Goal: Navigation & Orientation: Find specific page/section

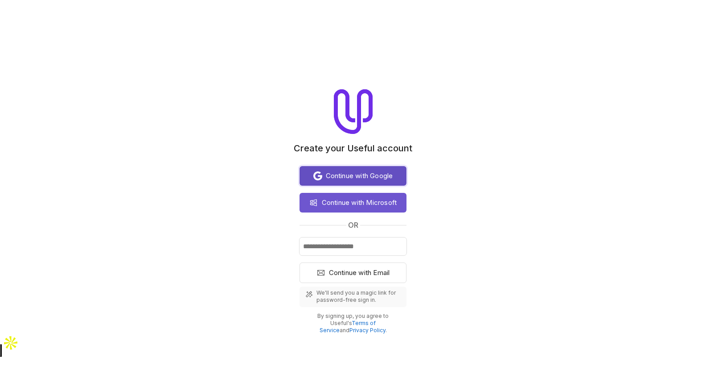
click at [360, 175] on span "Continue with Google" at bounding box center [359, 175] width 67 height 11
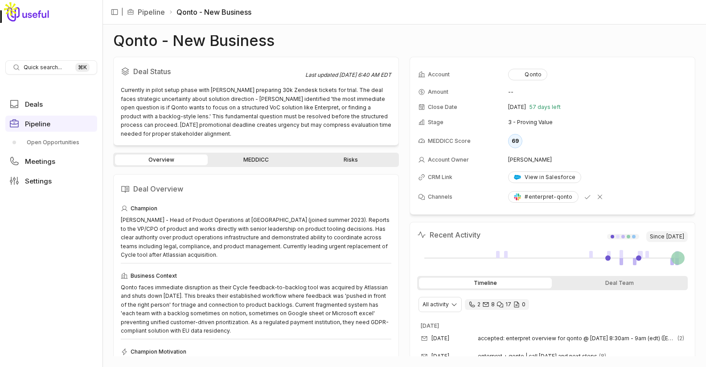
click at [256, 155] on link "MEDDICC" at bounding box center [256, 159] width 93 height 11
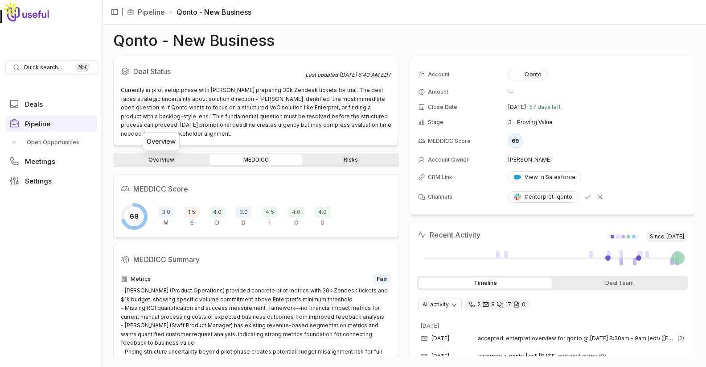
click at [166, 165] on link "Overview" at bounding box center [161, 159] width 93 height 11
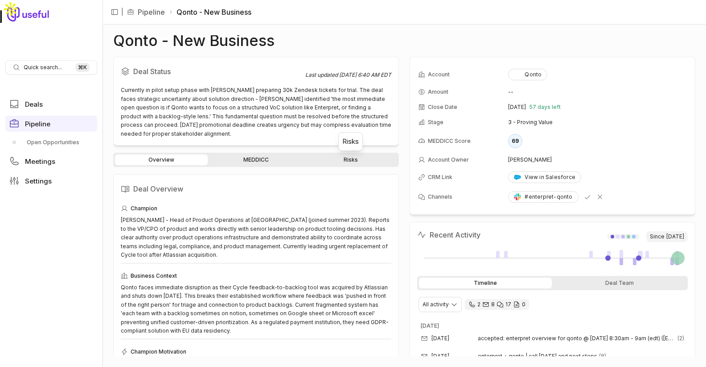
click at [338, 158] on link "Risks" at bounding box center [351, 159] width 93 height 11
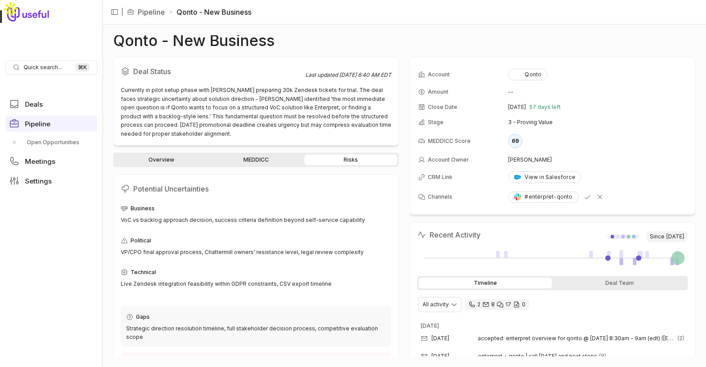
click at [162, 162] on link "Overview" at bounding box center [161, 159] width 93 height 11
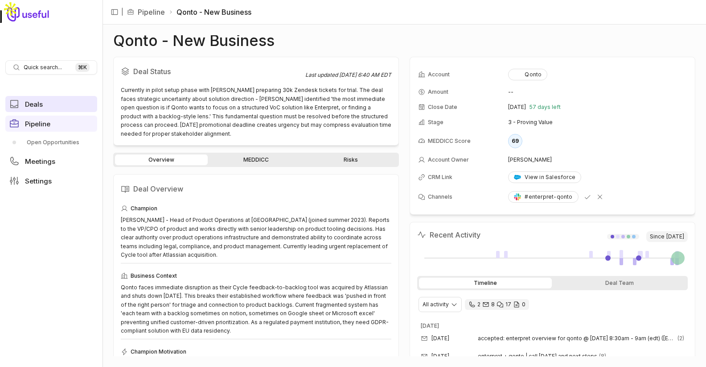
click at [23, 104] on link "Deals" at bounding box center [51, 104] width 92 height 16
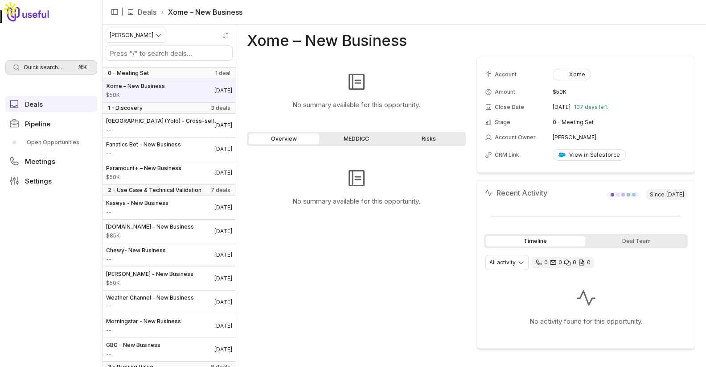
click at [45, 70] on span "Quick search..." at bounding box center [43, 67] width 38 height 7
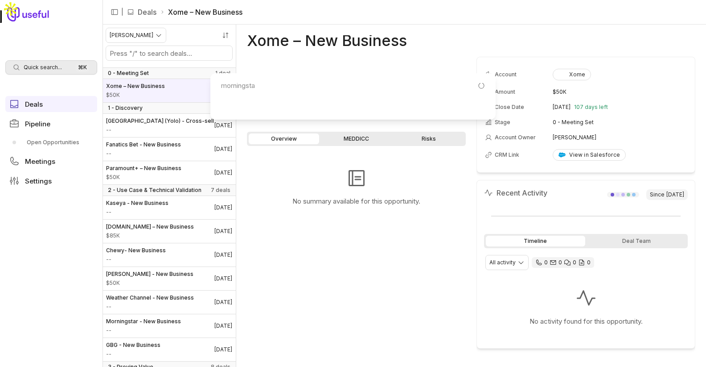
type input "morningstar"
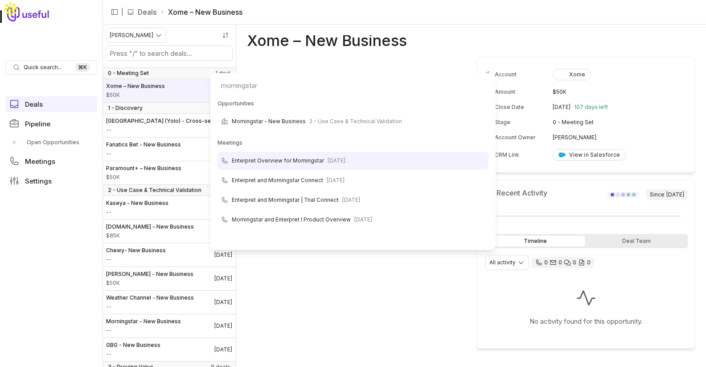
click at [174, 325] on html "Quick search... ⌘ K Deals Pipeline Open Opportunities Meetings Settings | Deals…" at bounding box center [353, 183] width 706 height 367
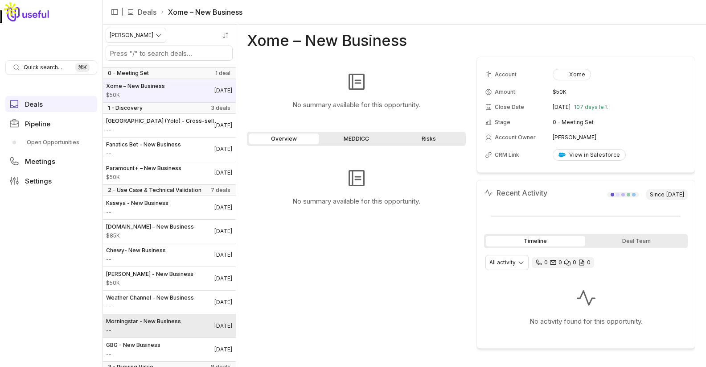
click at [164, 321] on span "Morningstar - New Business" at bounding box center [143, 320] width 75 height 7
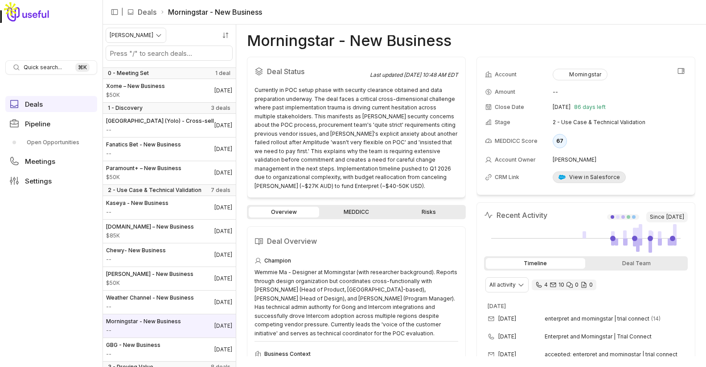
click at [585, 175] on div "View in Salesforce" at bounding box center [590, 176] width 62 height 7
